Goal: Find specific page/section: Find specific page/section

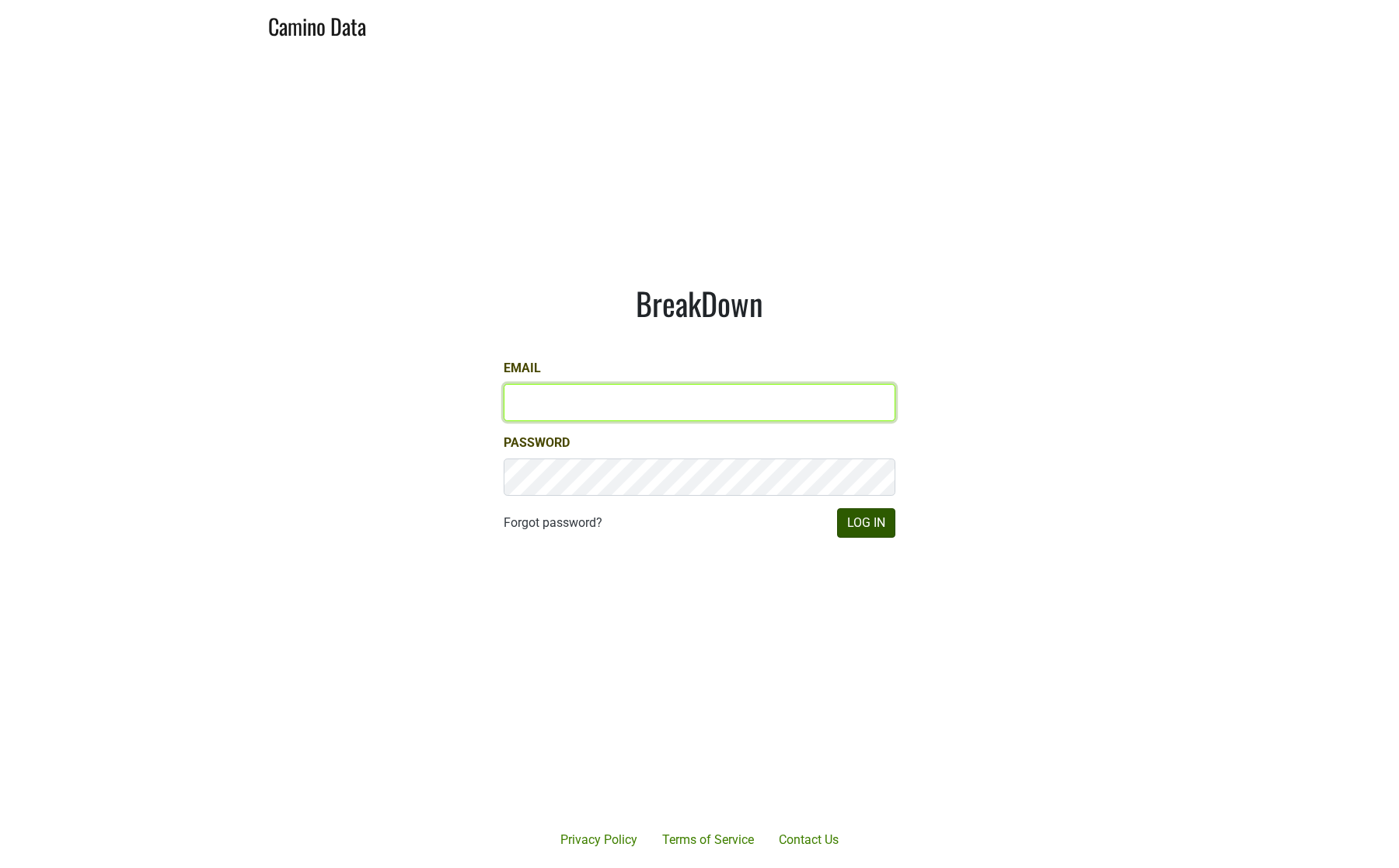
type input "[EMAIL_ADDRESS][DOMAIN_NAME]"
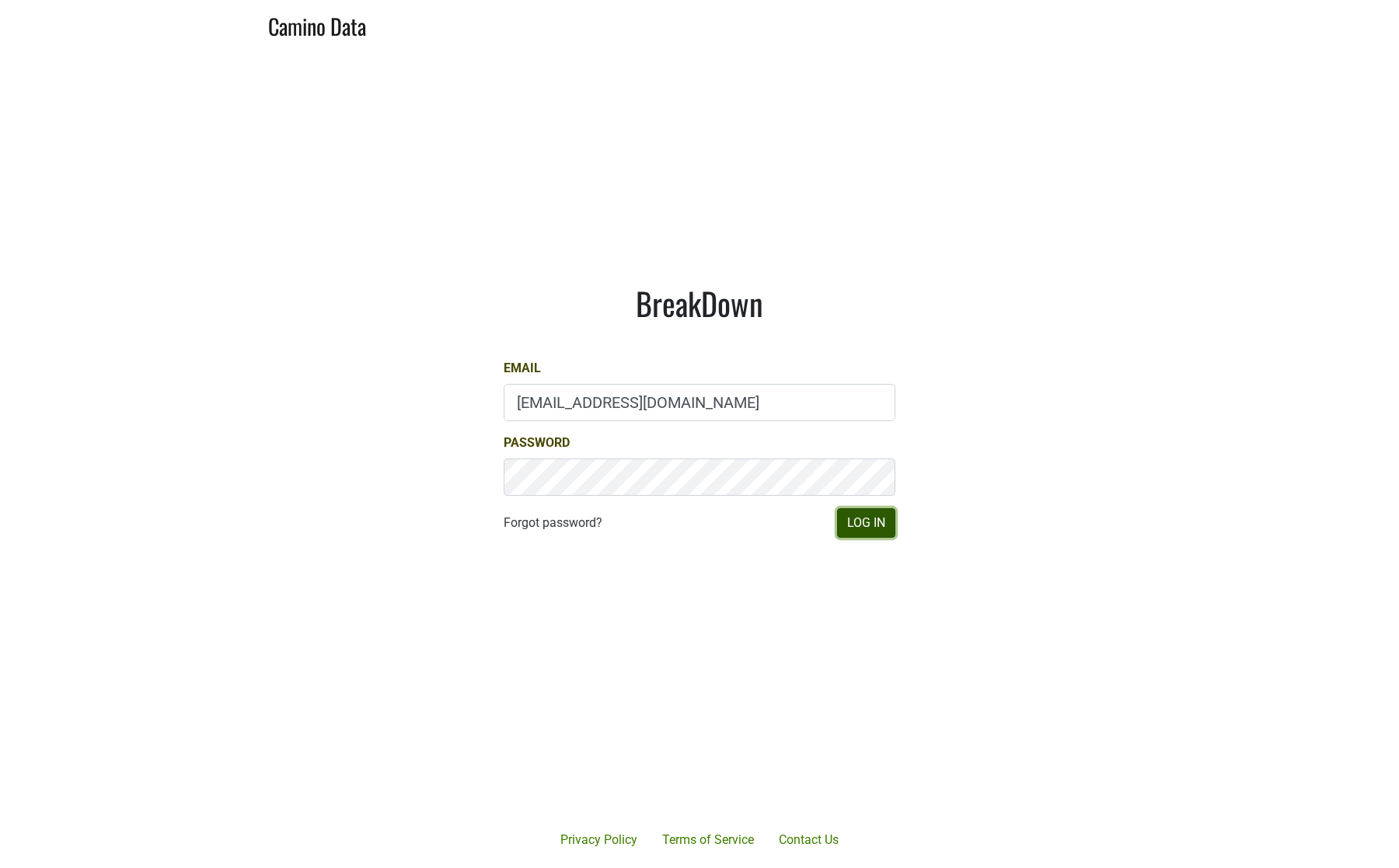
click at [845, 522] on button "Log In" at bounding box center [866, 522] width 58 height 29
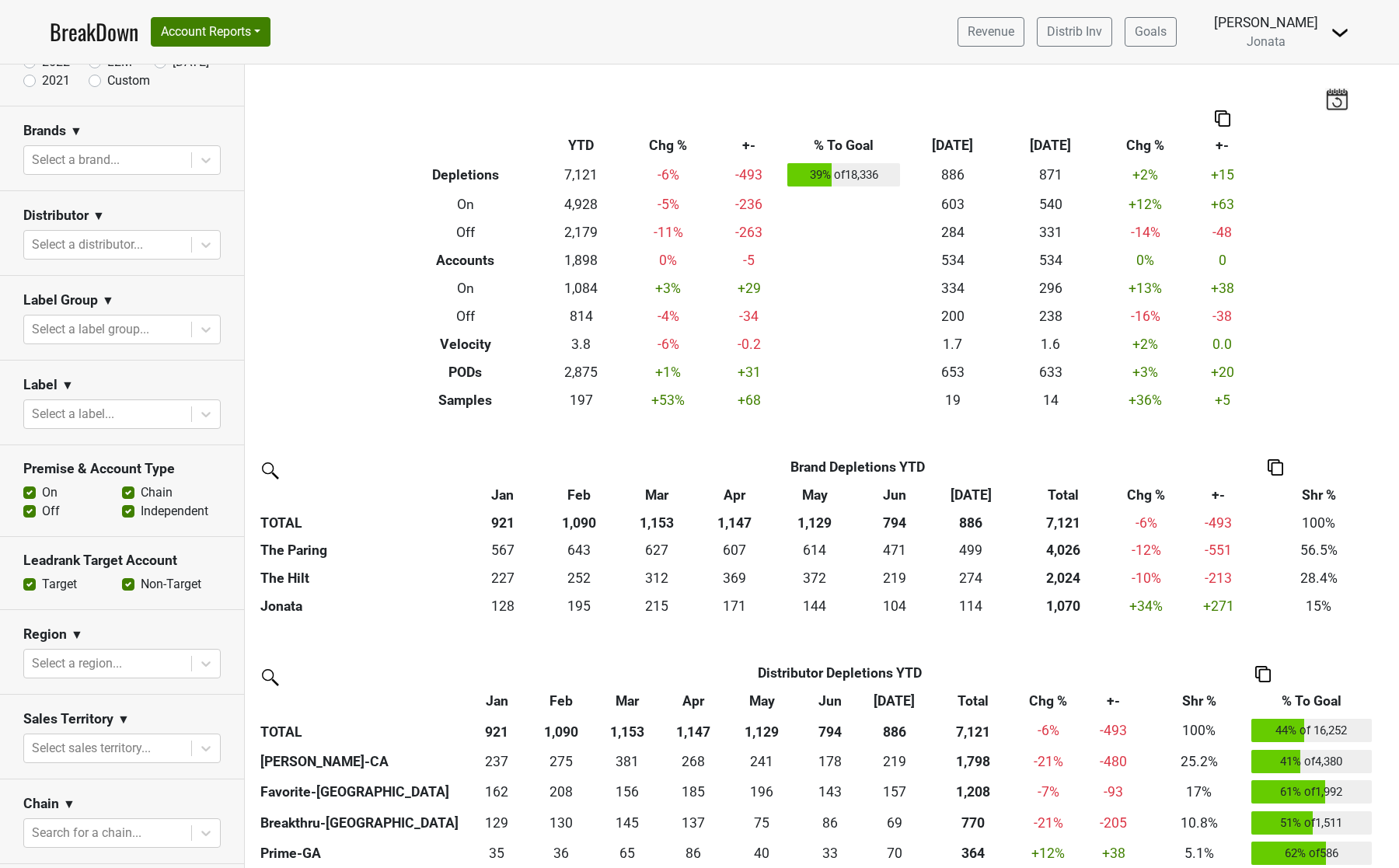
scroll to position [145, 0]
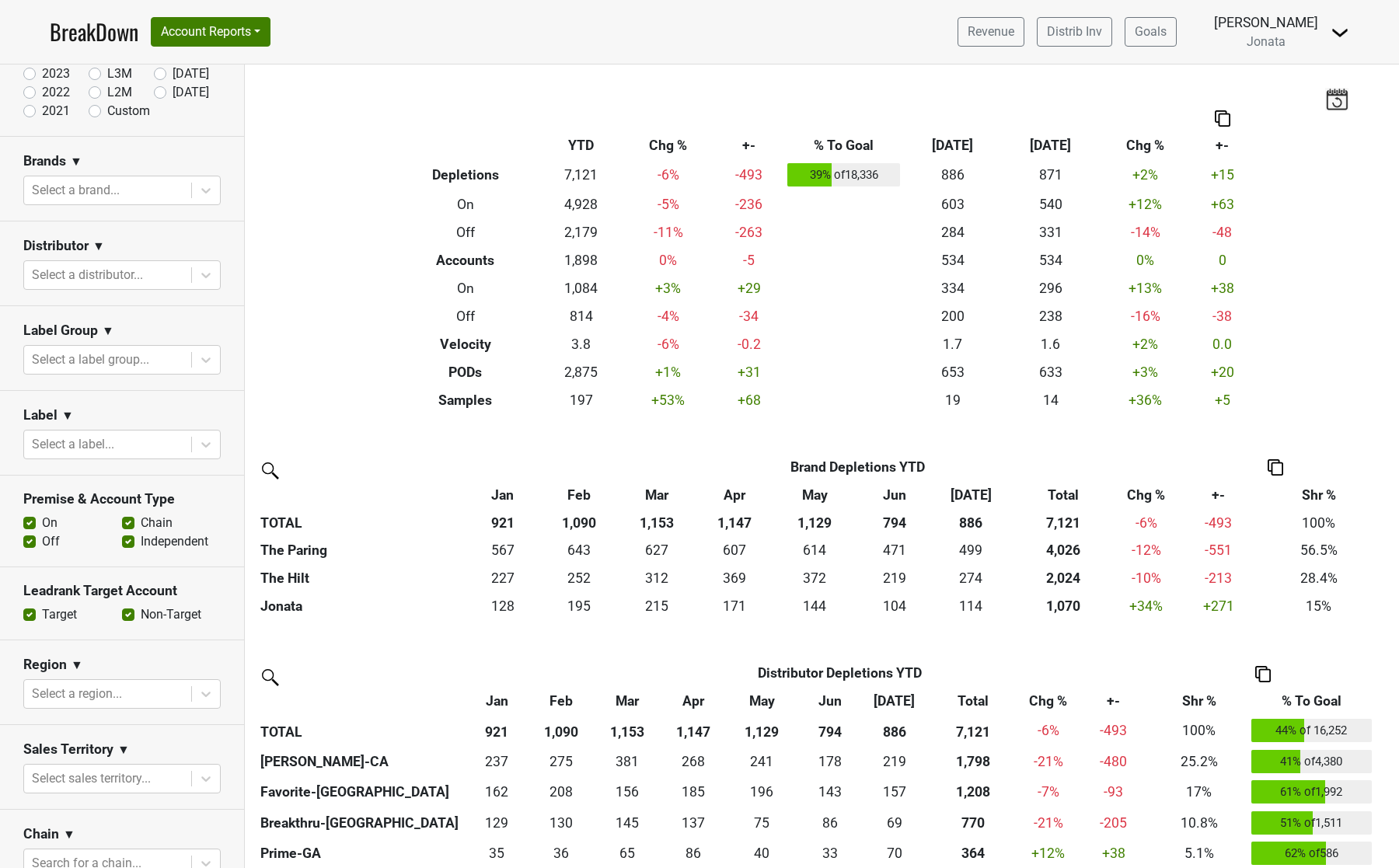
click at [1018, 449] on div "Filters Breakdown Type YTD Chg % +- % To Goal Jul ‘25 Jul ‘24 Chg % +- Depletio…" at bounding box center [821, 466] width 1153 height 803
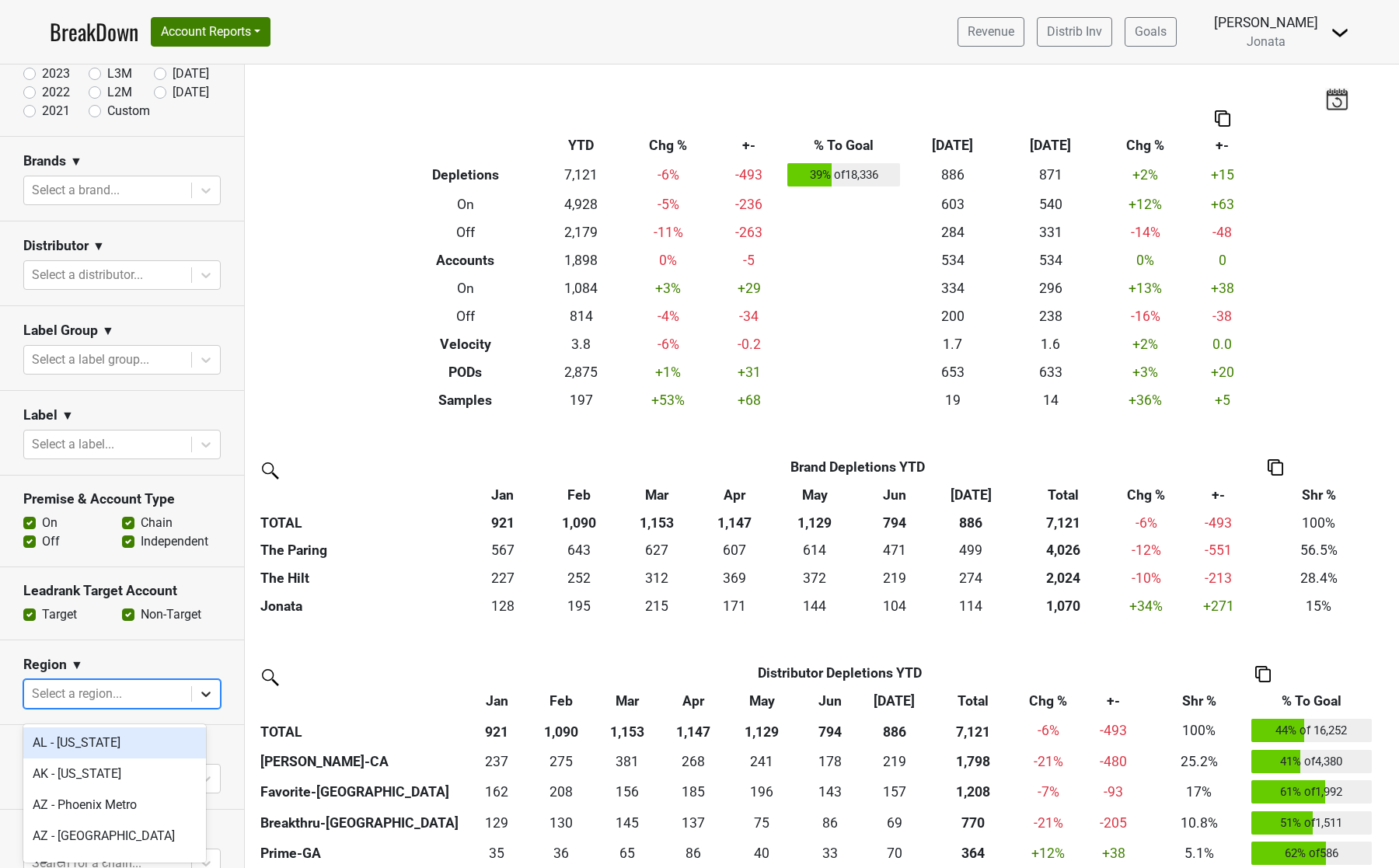
click at [199, 702] on icon at bounding box center [206, 693] width 16 height 16
click at [201, 697] on icon at bounding box center [206, 694] width 9 height 6
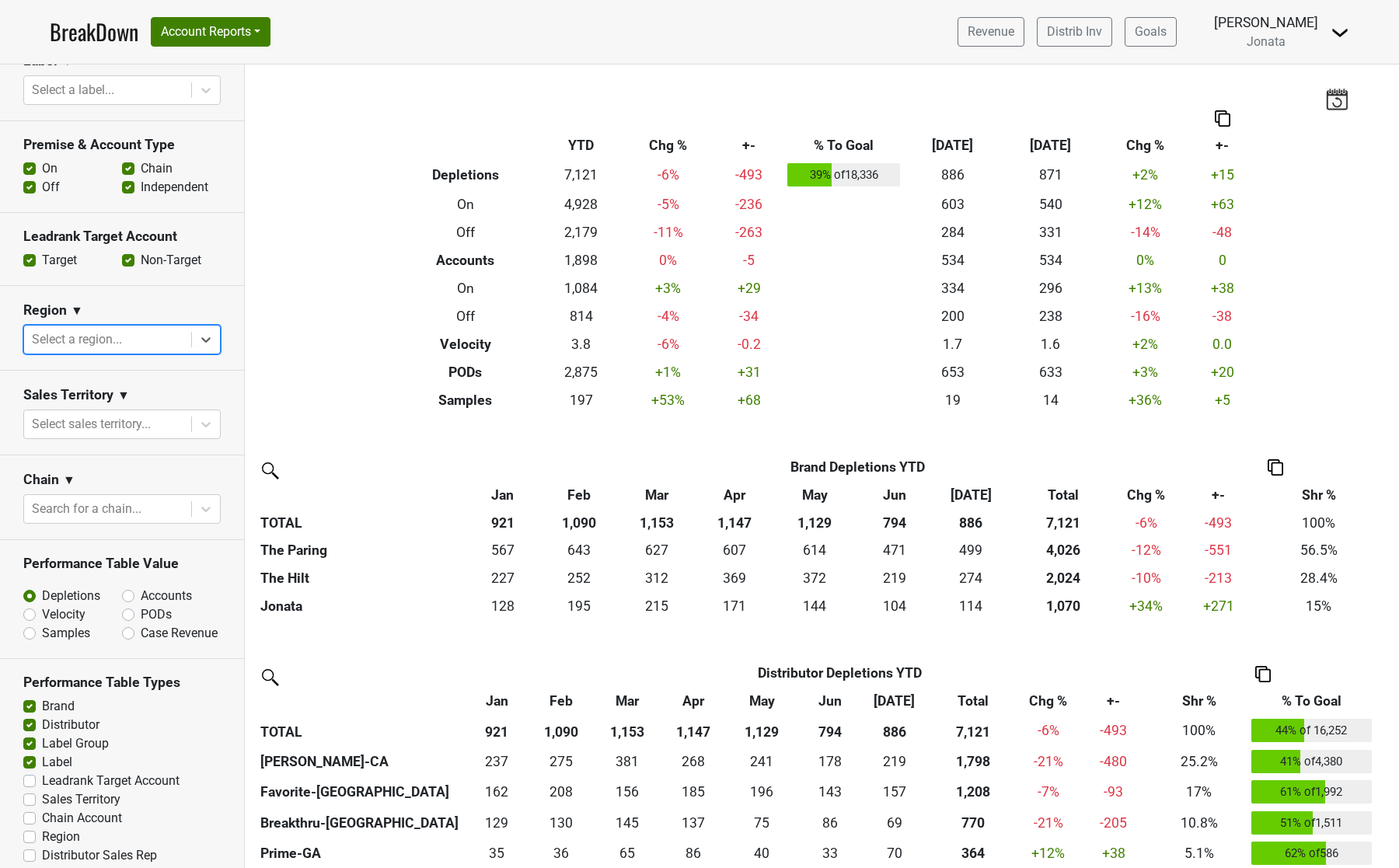
scroll to position [503, 0]
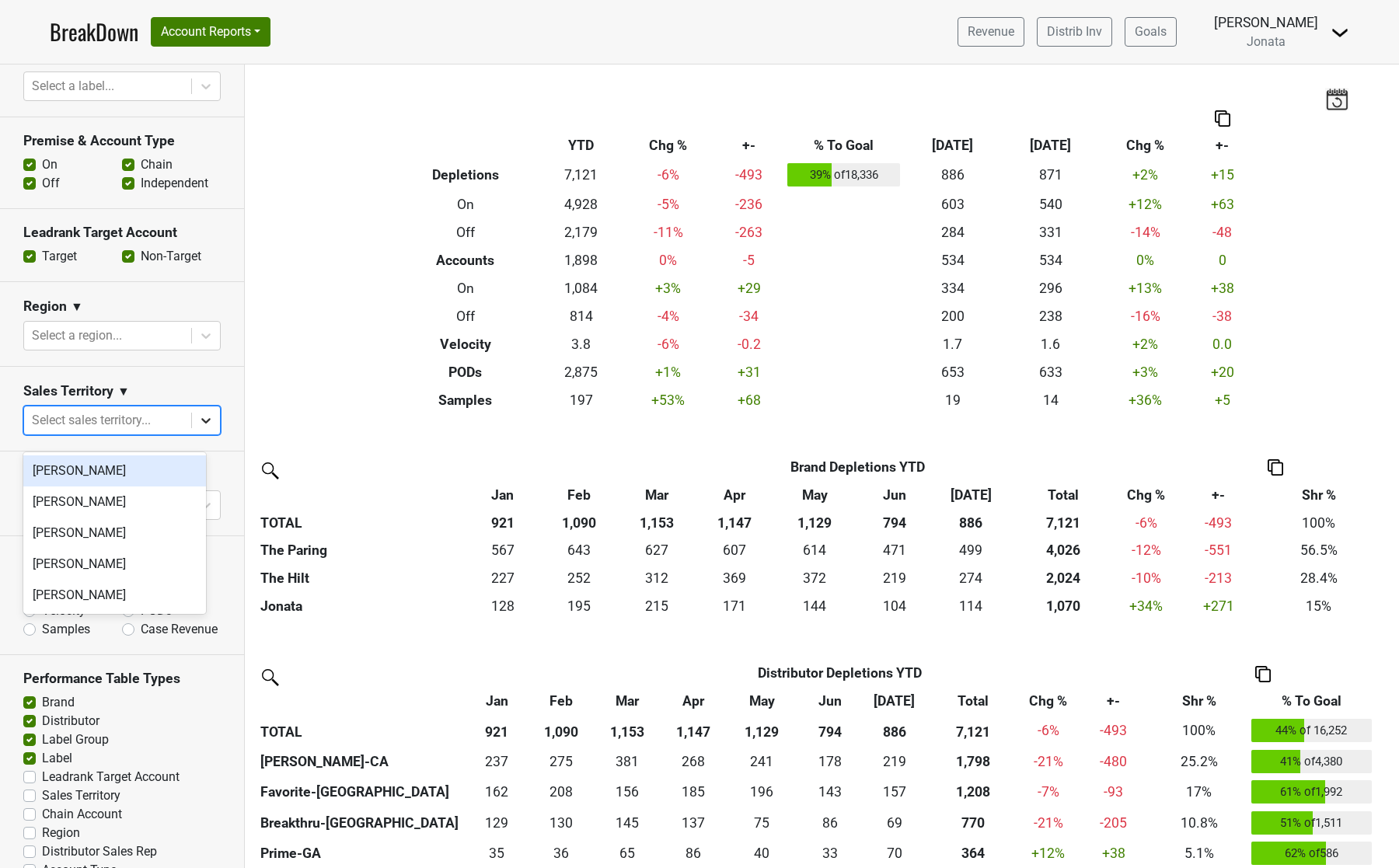
click at [199, 428] on icon at bounding box center [206, 420] width 16 height 16
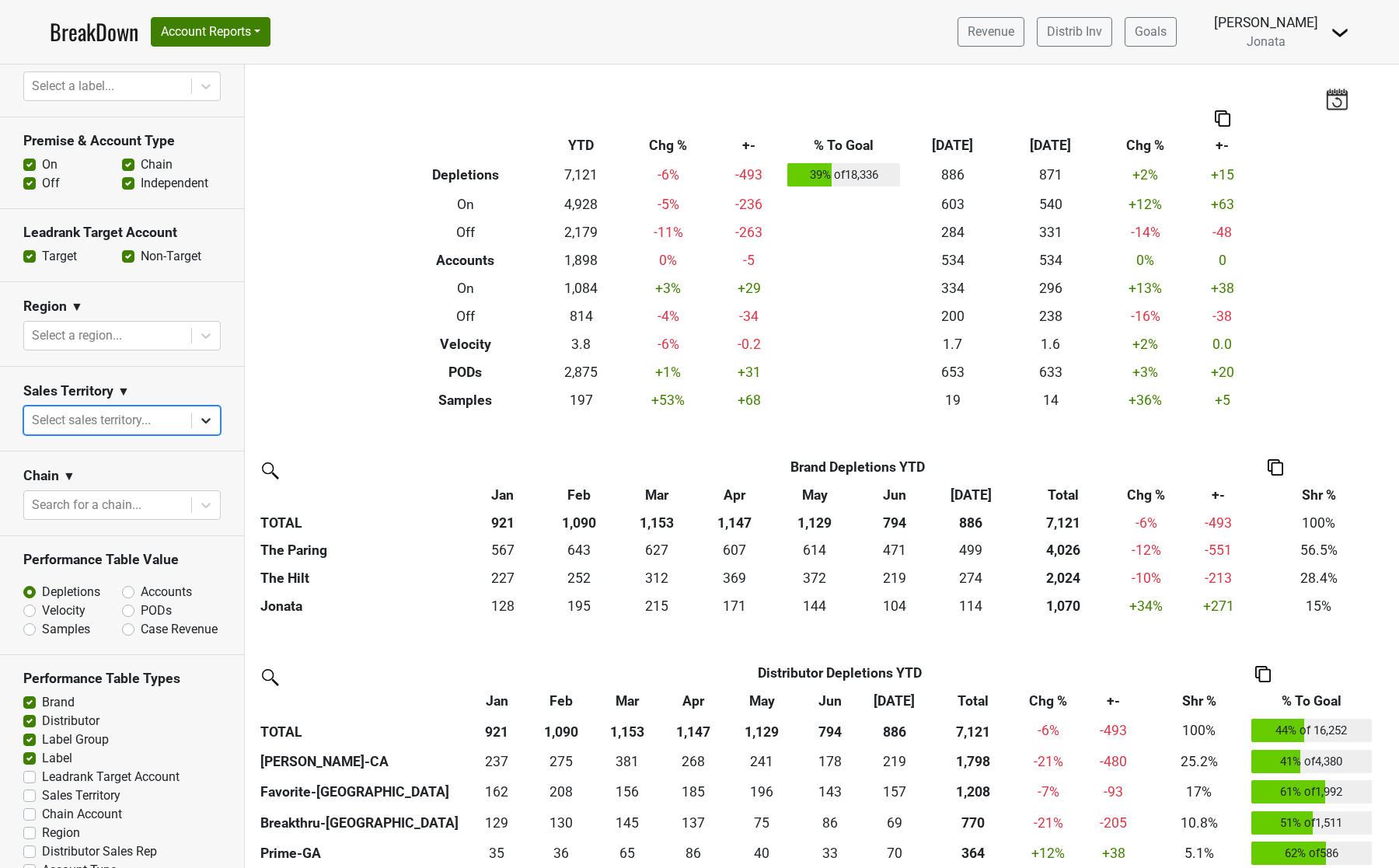
click at [199, 428] on icon at bounding box center [206, 420] width 16 height 16
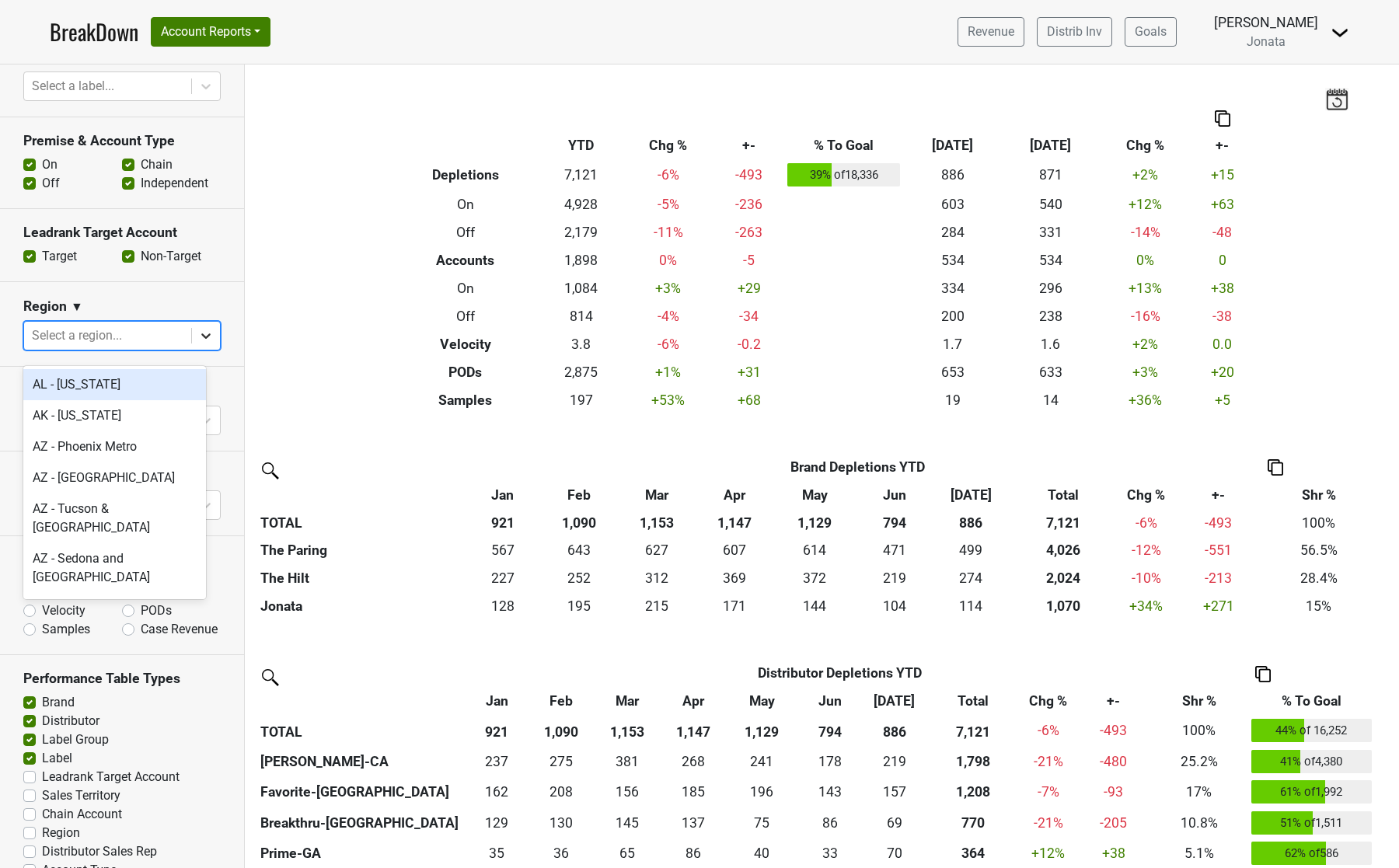
click at [199, 343] on icon at bounding box center [206, 336] width 16 height 16
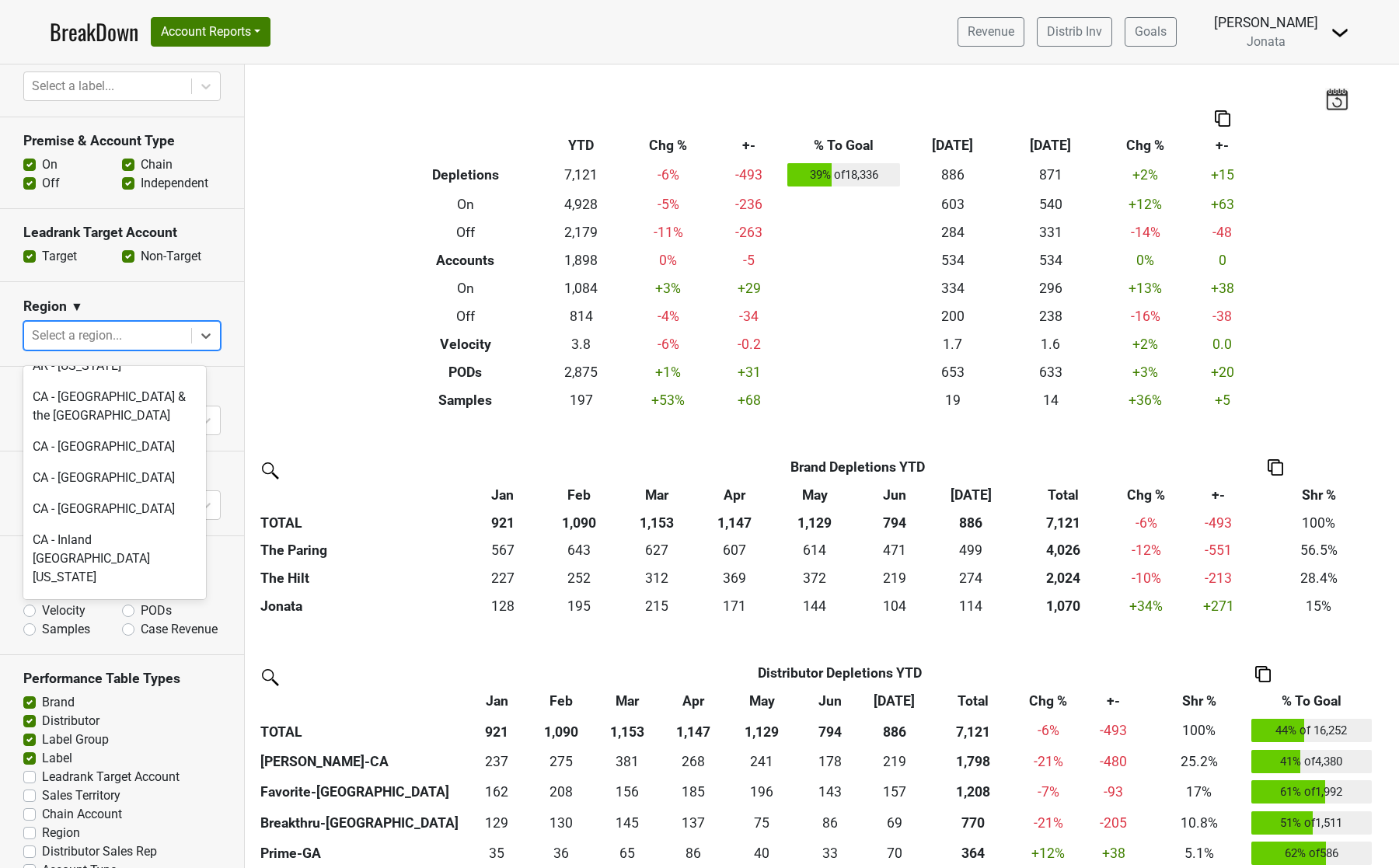
scroll to position [281, 0]
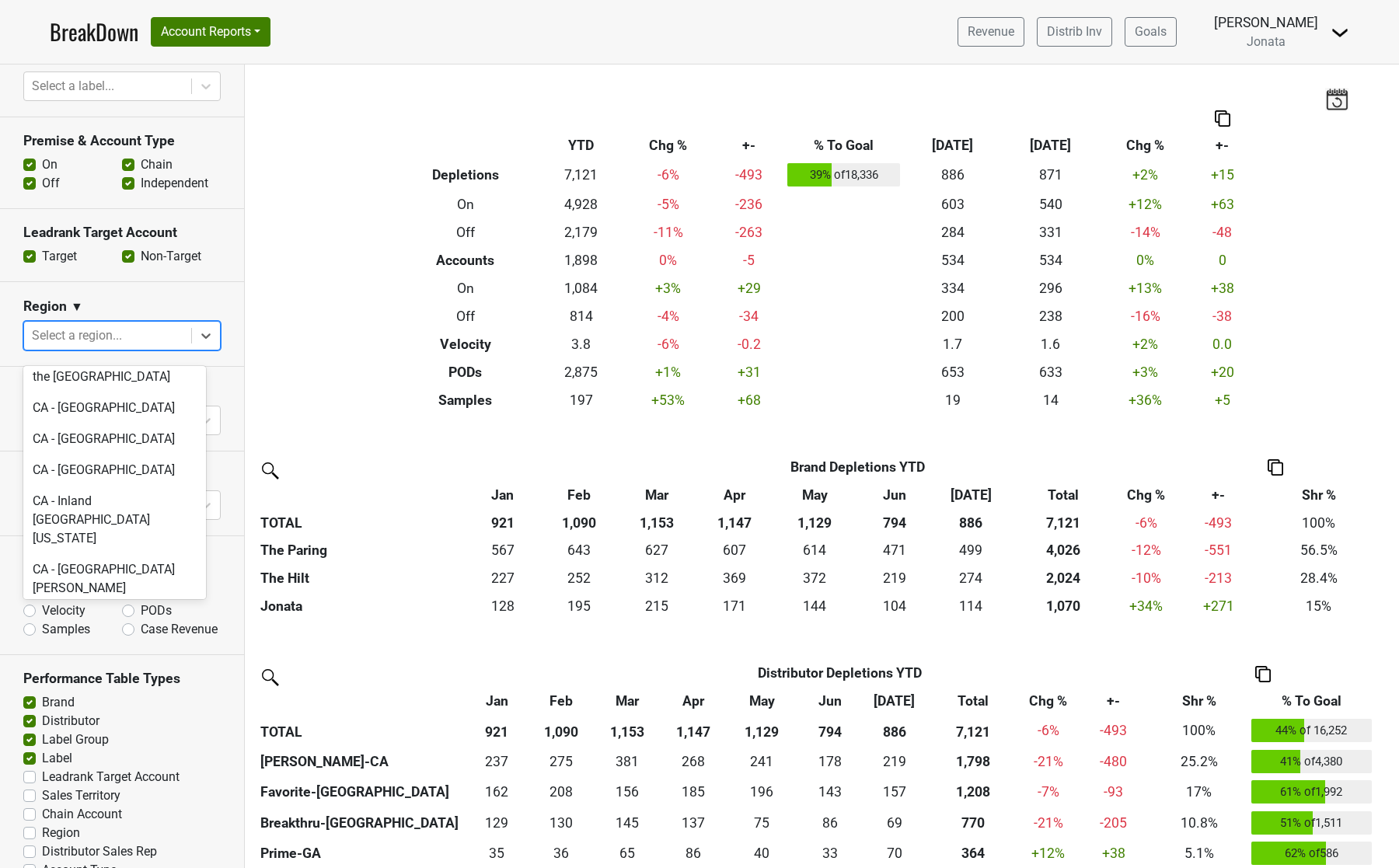
click at [110, 604] on div "CA - Los Angeles" at bounding box center [115, 619] width 183 height 31
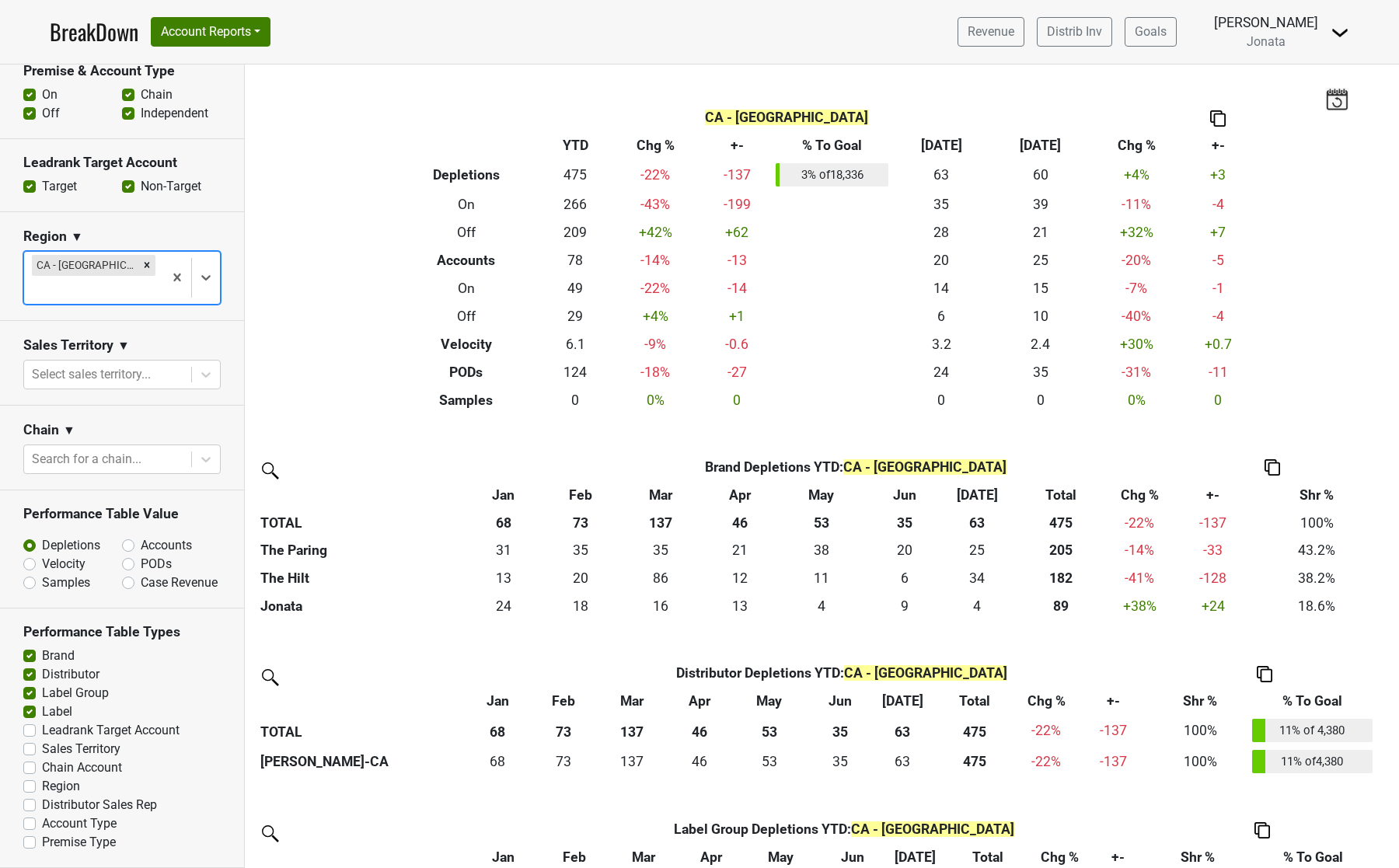
scroll to position [605, 0]
click at [257, 29] on button "Account Reports" at bounding box center [210, 31] width 119 height 29
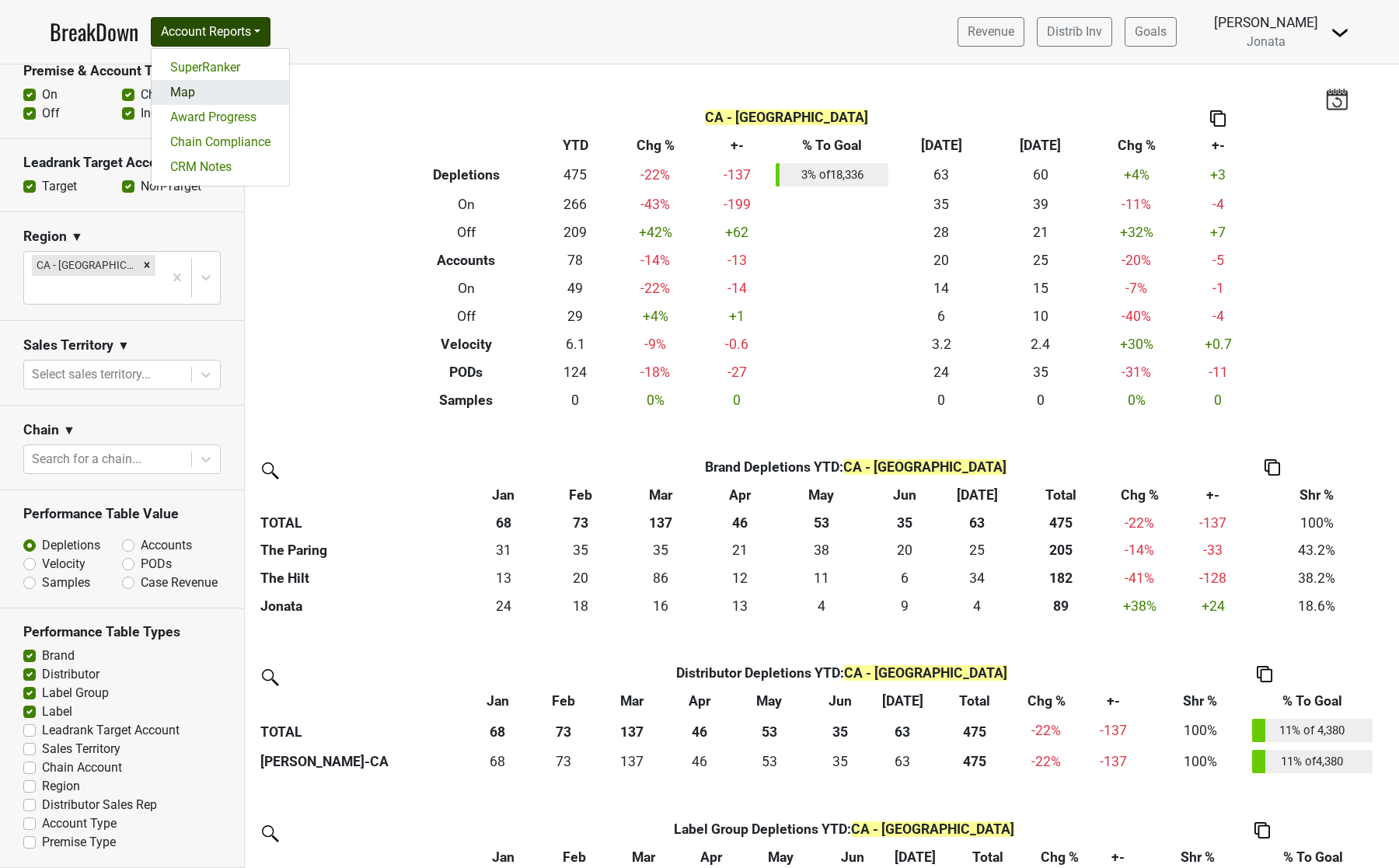
click at [188, 97] on link "Map" at bounding box center [220, 92] width 137 height 24
